Goal: Find specific page/section: Find specific page/section

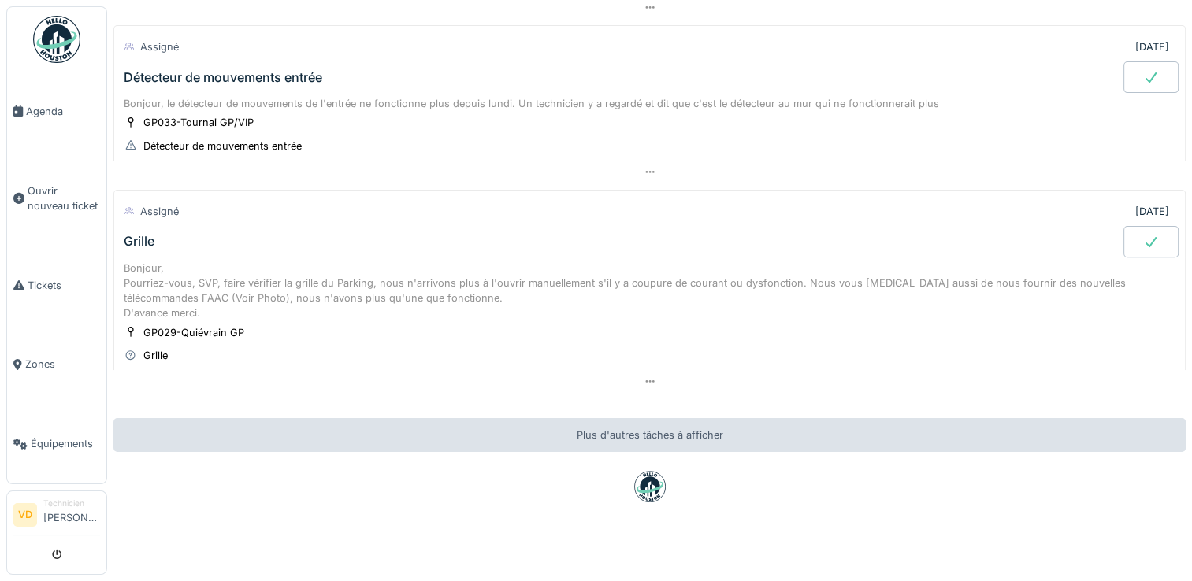
scroll to position [513, 0]
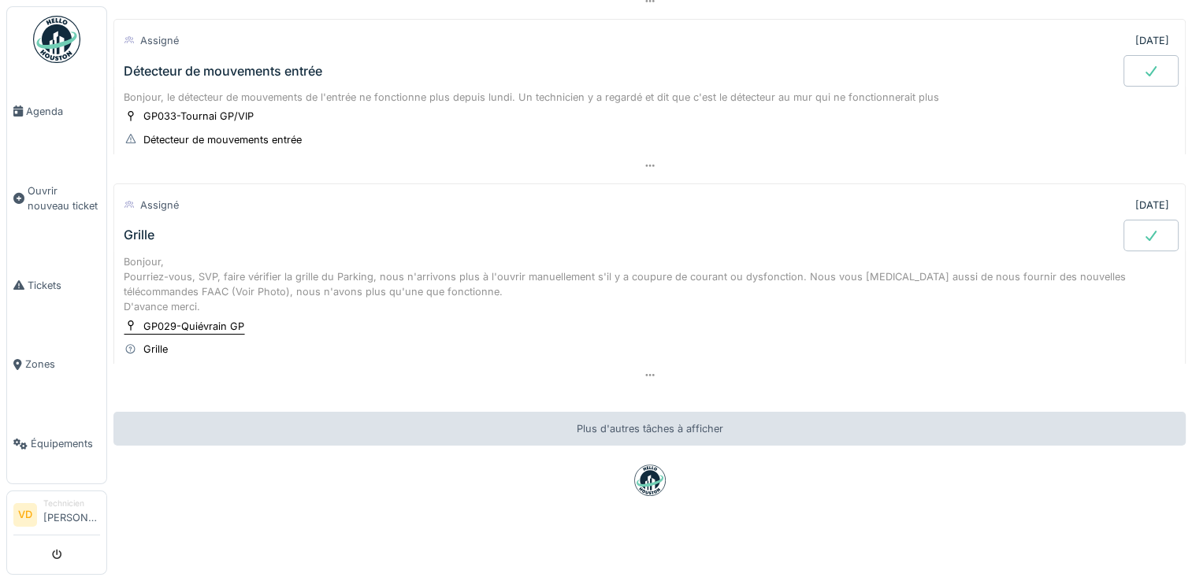
click at [210, 319] on div "GP029-Quiévrain GP" at bounding box center [193, 326] width 101 height 15
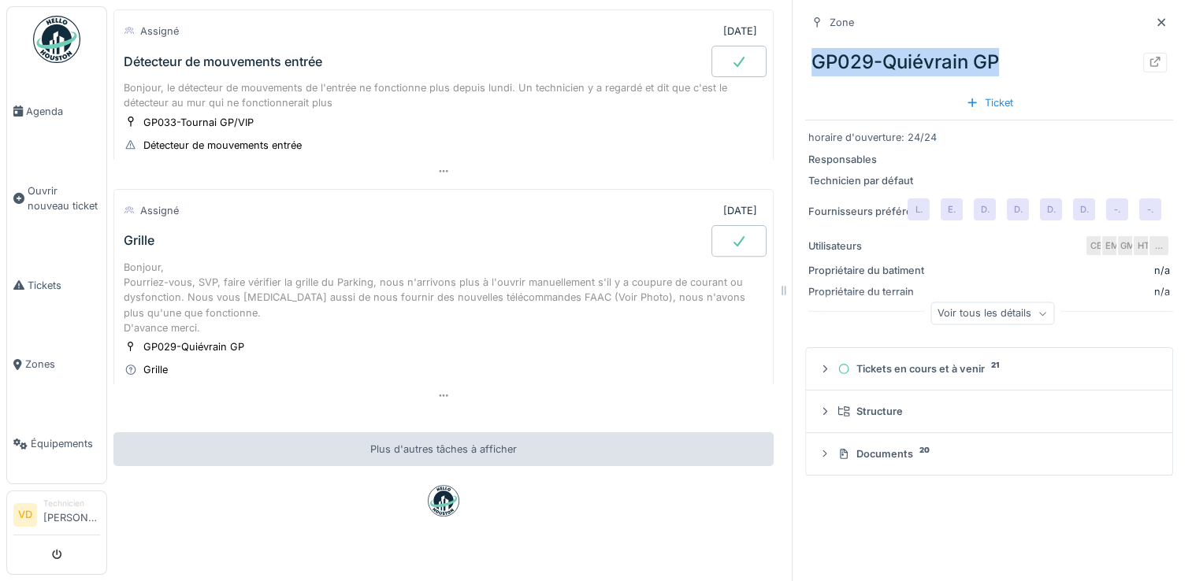
drag, startPoint x: 998, startPoint y: 58, endPoint x: 801, endPoint y: 58, distance: 196.9
click at [805, 58] on div "GP029-Quiévrain GP" at bounding box center [989, 62] width 368 height 41
copy div "GP029-Quiévrain GP"
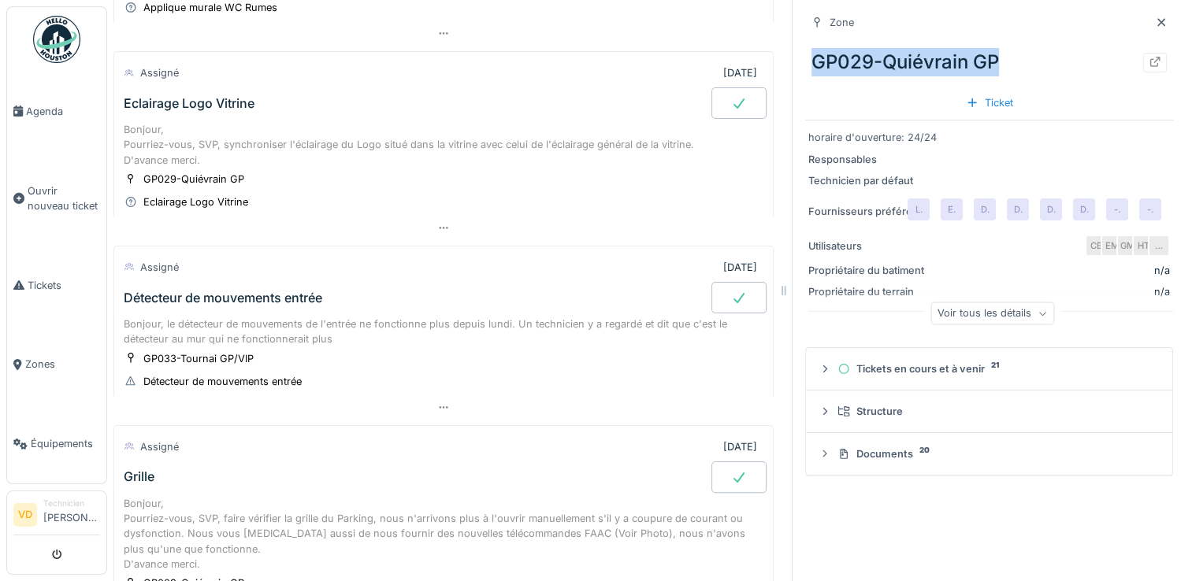
scroll to position [277, 0]
click at [223, 360] on div "GP033-Tournai GP/VIP" at bounding box center [198, 358] width 110 height 15
drag, startPoint x: 1019, startPoint y: 59, endPoint x: 781, endPoint y: 70, distance: 237.4
click at [792, 70] on div "Zone GP033-Tournai GP/VIP Ticket horaire d'ouverture: 10h-? Responsables Techni…" at bounding box center [989, 290] width 394 height 581
copy div "GP033-Tournai GP/VIP"
